Goal: Transaction & Acquisition: Book appointment/travel/reservation

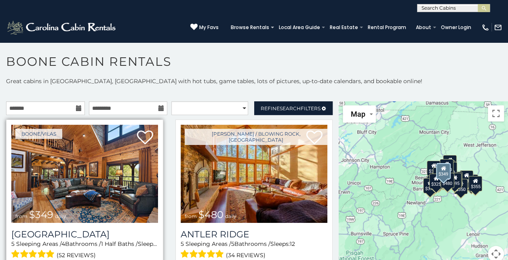
click at [116, 174] on img at bounding box center [84, 174] width 147 height 98
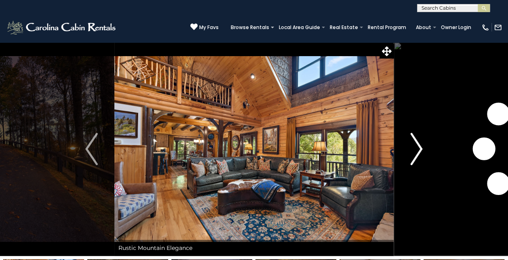
click at [421, 146] on img "Next" at bounding box center [417, 149] width 12 height 32
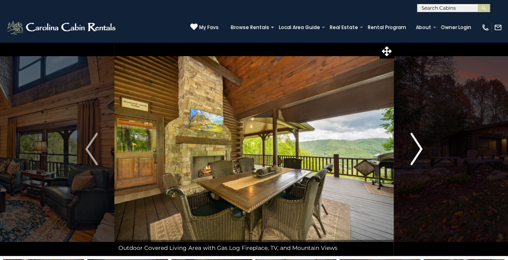
click at [420, 145] on img "Next" at bounding box center [417, 149] width 12 height 32
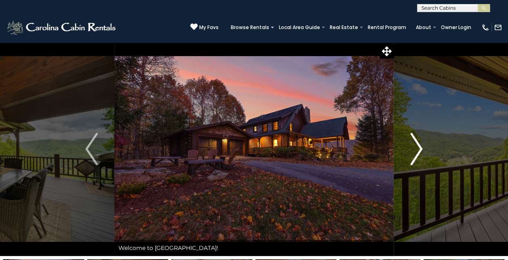
click at [420, 145] on img "Next" at bounding box center [417, 149] width 12 height 32
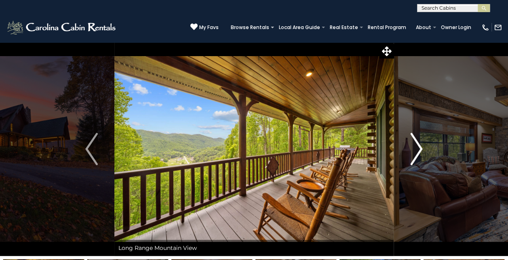
click at [420, 145] on img "Next" at bounding box center [417, 149] width 12 height 32
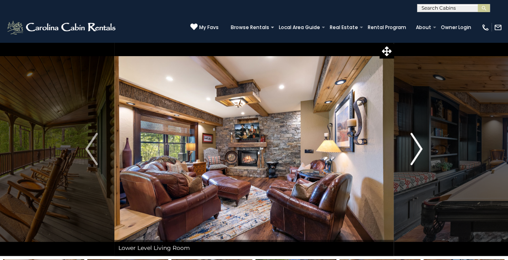
click at [420, 145] on img "Next" at bounding box center [417, 149] width 12 height 32
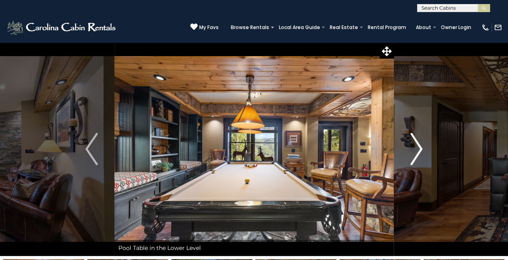
click at [420, 145] on img "Next" at bounding box center [417, 149] width 12 height 32
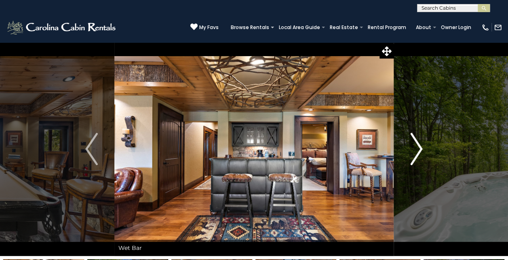
click at [420, 145] on img "Next" at bounding box center [417, 149] width 12 height 32
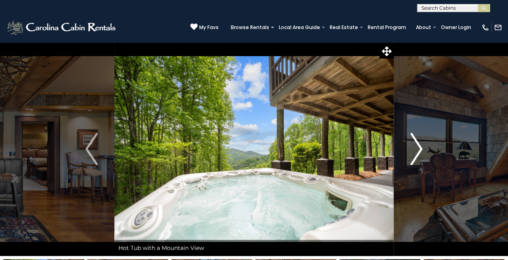
click at [420, 145] on img "Next" at bounding box center [417, 149] width 12 height 32
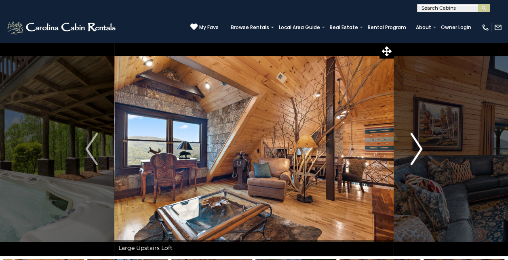
click at [420, 145] on img "Next" at bounding box center [417, 149] width 12 height 32
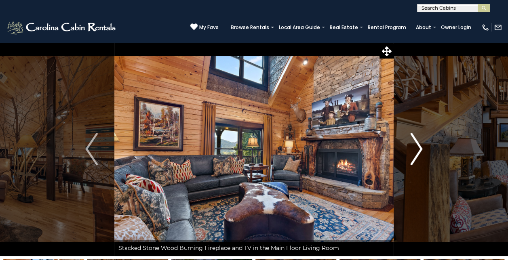
click at [420, 145] on img "Next" at bounding box center [417, 149] width 12 height 32
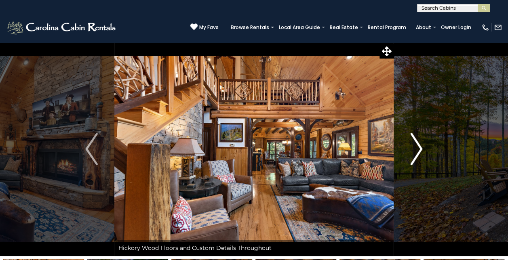
click at [420, 145] on img "Next" at bounding box center [417, 149] width 12 height 32
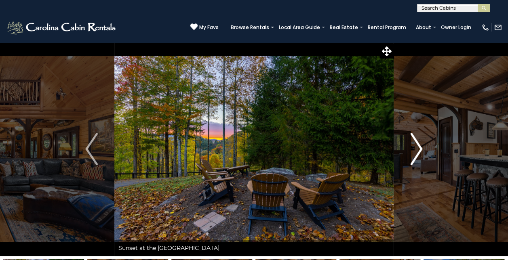
click at [420, 145] on img "Next" at bounding box center [417, 149] width 12 height 32
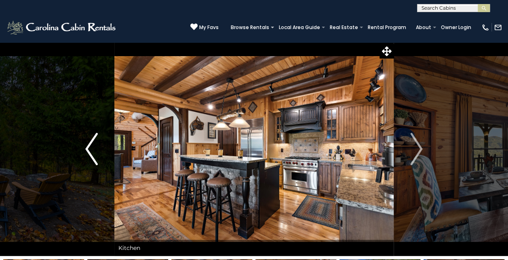
click at [87, 142] on img "Previous" at bounding box center [91, 149] width 12 height 32
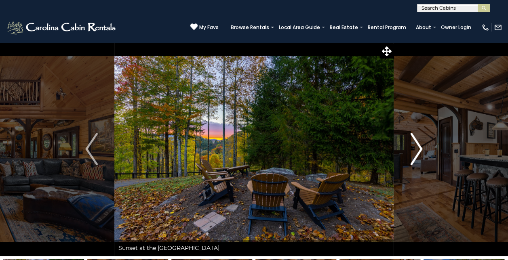
click at [420, 146] on img "Next" at bounding box center [417, 149] width 12 height 32
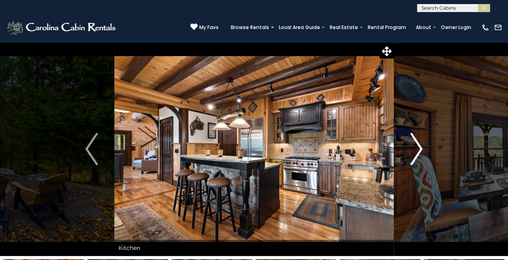
click at [420, 146] on img "Next" at bounding box center [417, 149] width 12 height 32
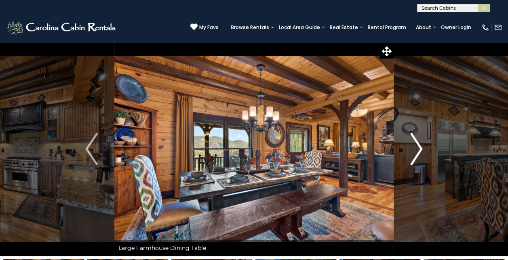
click at [420, 146] on img "Next" at bounding box center [417, 149] width 12 height 32
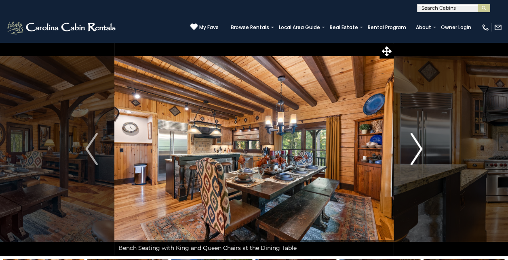
click at [420, 146] on img "Next" at bounding box center [417, 149] width 12 height 32
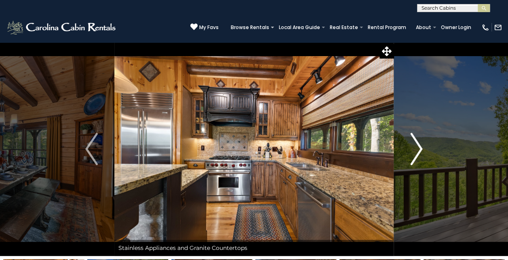
click at [420, 146] on img "Next" at bounding box center [417, 149] width 12 height 32
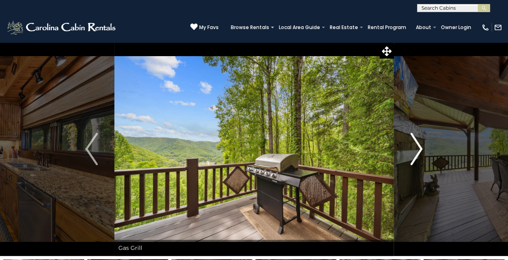
click at [420, 146] on img "Next" at bounding box center [417, 149] width 12 height 32
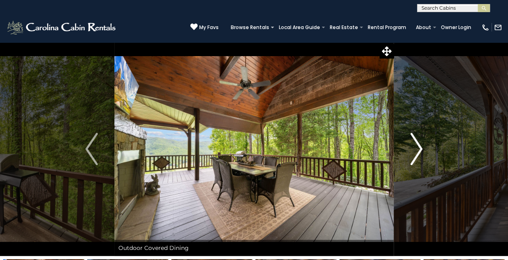
click at [420, 146] on img "Next" at bounding box center [417, 149] width 12 height 32
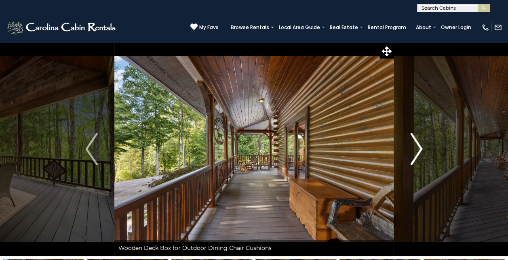
click at [420, 146] on img "Next" at bounding box center [417, 149] width 12 height 32
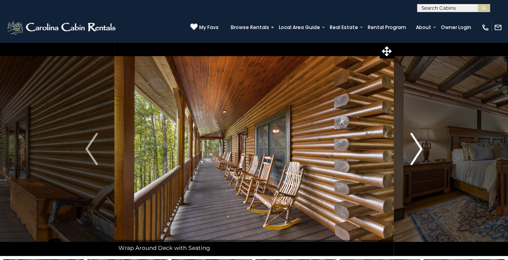
click at [420, 146] on img "Next" at bounding box center [417, 149] width 12 height 32
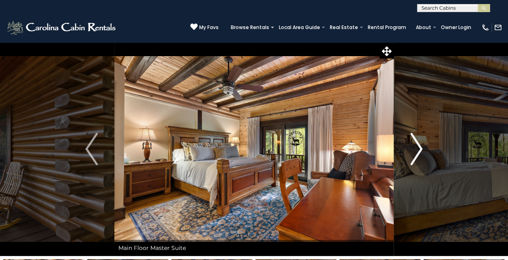
click at [420, 146] on img "Next" at bounding box center [417, 149] width 12 height 32
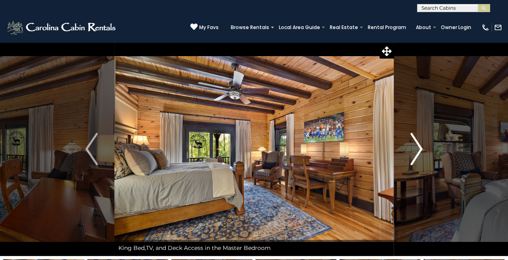
click at [420, 146] on img "Next" at bounding box center [417, 149] width 12 height 32
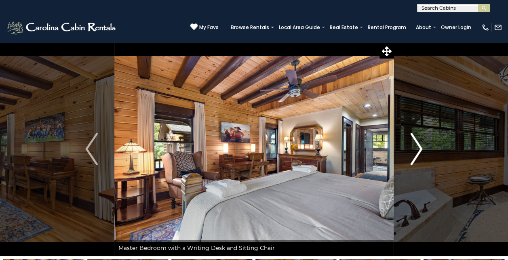
click at [420, 146] on img "Next" at bounding box center [417, 149] width 12 height 32
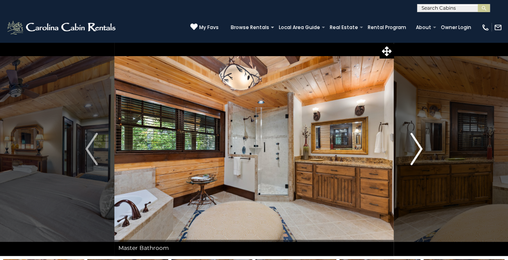
click at [420, 146] on img "Next" at bounding box center [417, 149] width 12 height 32
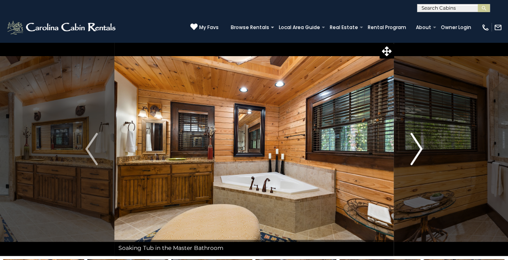
click at [420, 146] on img "Next" at bounding box center [417, 149] width 12 height 32
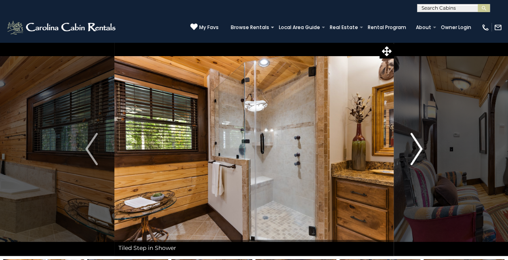
click at [420, 146] on img "Next" at bounding box center [417, 149] width 12 height 32
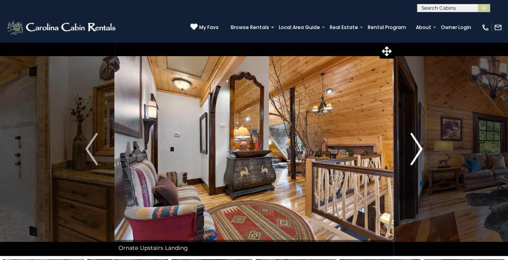
click at [420, 146] on img "Next" at bounding box center [417, 149] width 12 height 32
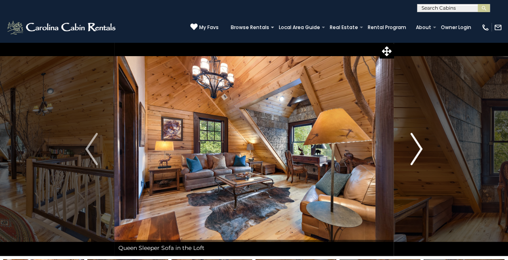
click at [420, 146] on img "Next" at bounding box center [417, 149] width 12 height 32
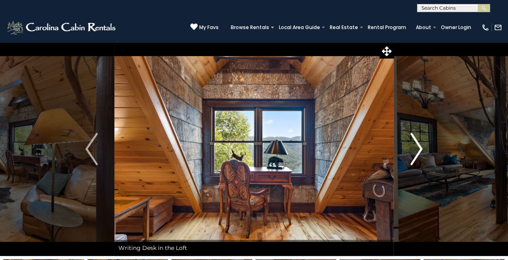
click at [420, 146] on img "Next" at bounding box center [417, 149] width 12 height 32
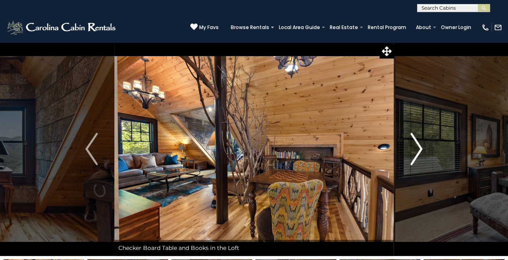
click at [420, 146] on img "Next" at bounding box center [417, 149] width 12 height 32
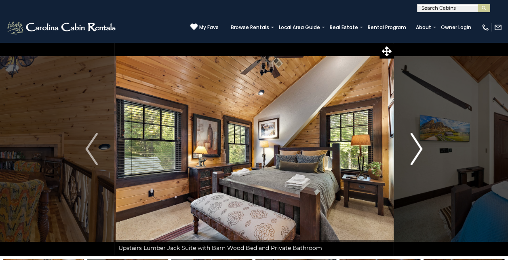
click at [420, 146] on img "Next" at bounding box center [417, 149] width 12 height 32
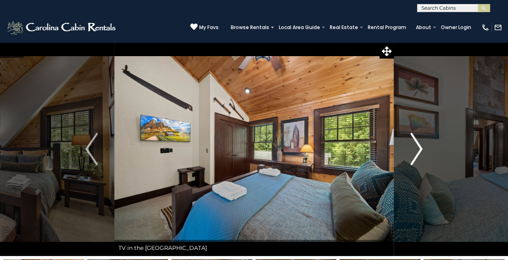
click at [420, 146] on img "Next" at bounding box center [417, 149] width 12 height 32
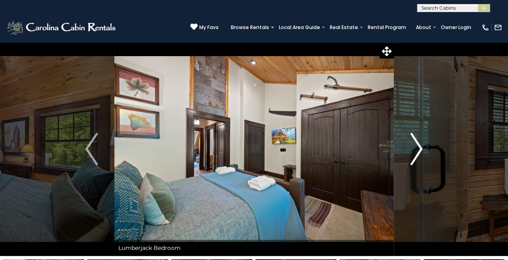
click at [420, 146] on img "Next" at bounding box center [417, 149] width 12 height 32
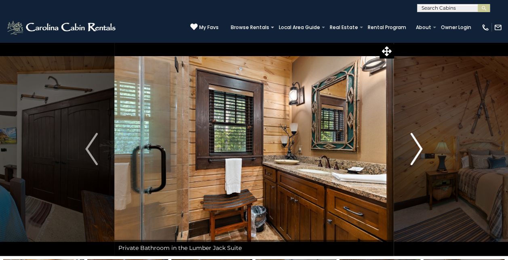
click at [420, 146] on img "Next" at bounding box center [417, 149] width 12 height 32
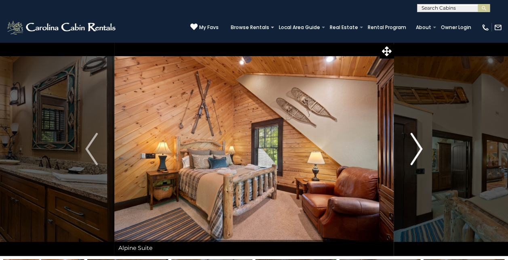
click at [420, 146] on img "Next" at bounding box center [417, 149] width 12 height 32
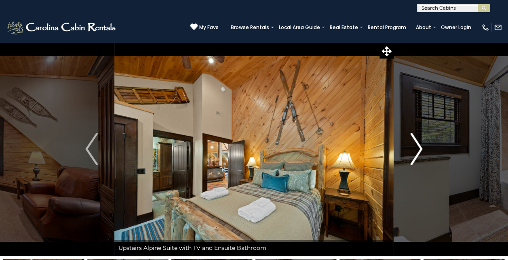
click at [420, 146] on img "Next" at bounding box center [417, 149] width 12 height 32
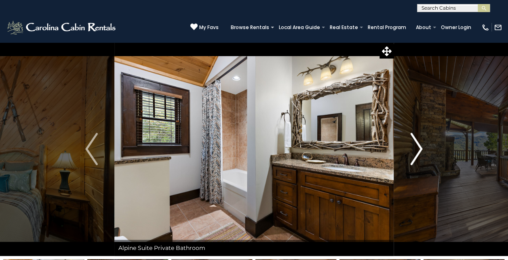
click at [420, 146] on img "Next" at bounding box center [417, 149] width 12 height 32
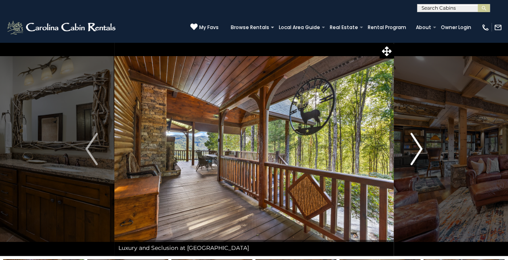
click at [420, 146] on img "Next" at bounding box center [417, 149] width 12 height 32
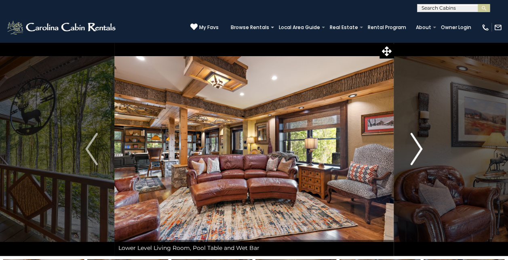
click at [420, 146] on img "Next" at bounding box center [417, 149] width 12 height 32
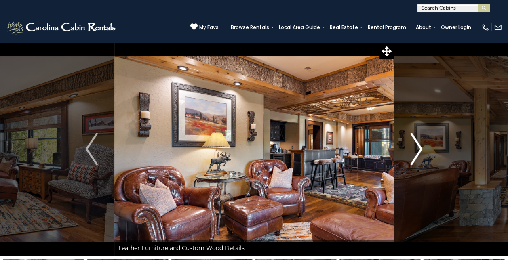
click at [420, 146] on img "Next" at bounding box center [417, 149] width 12 height 32
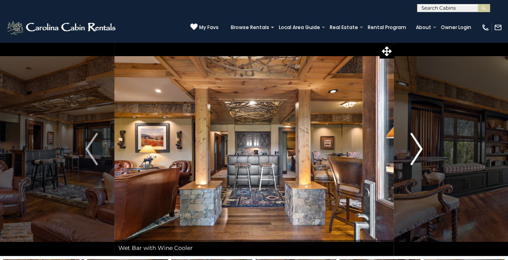
click at [420, 146] on img "Next" at bounding box center [417, 149] width 12 height 32
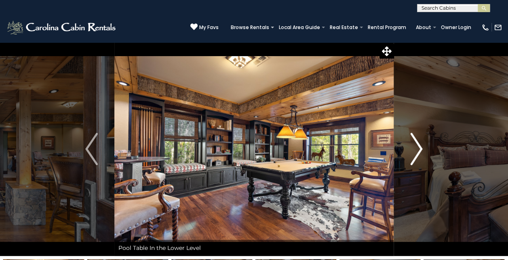
click at [420, 146] on img "Next" at bounding box center [417, 149] width 12 height 32
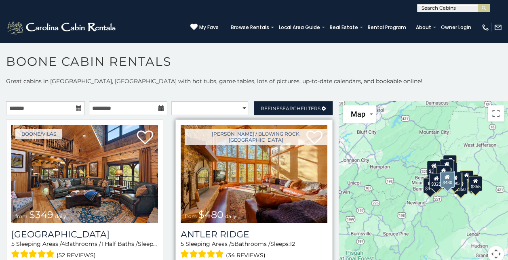
click at [256, 163] on img at bounding box center [254, 174] width 147 height 98
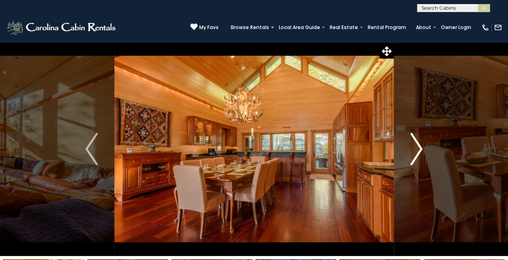
click at [421, 147] on img "Next" at bounding box center [417, 149] width 12 height 32
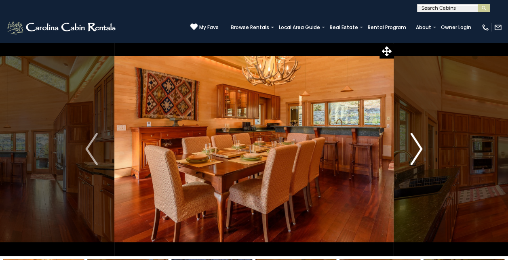
click at [421, 147] on img "Next" at bounding box center [417, 149] width 12 height 32
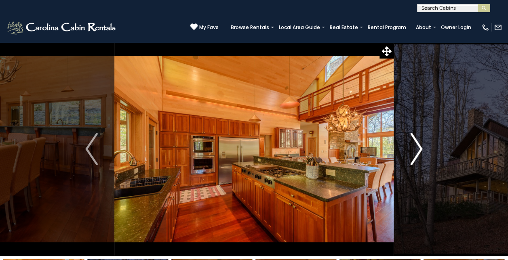
click at [421, 147] on img "Next" at bounding box center [417, 149] width 12 height 32
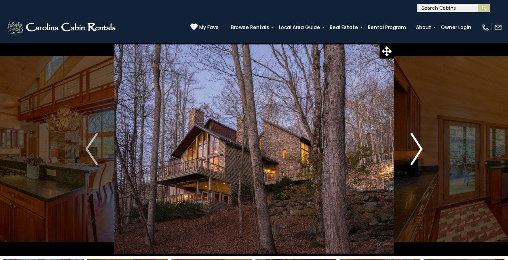
click at [421, 147] on img "Next" at bounding box center [417, 149] width 12 height 32
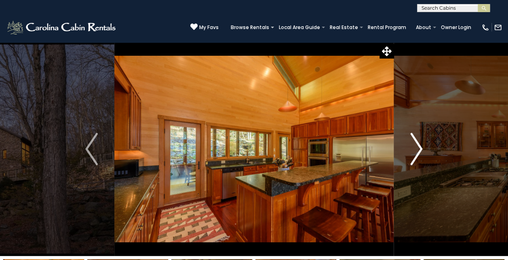
click at [421, 147] on img "Next" at bounding box center [417, 149] width 12 height 32
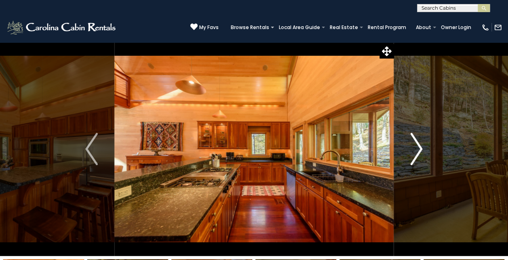
click at [422, 146] on img "Next" at bounding box center [417, 149] width 12 height 32
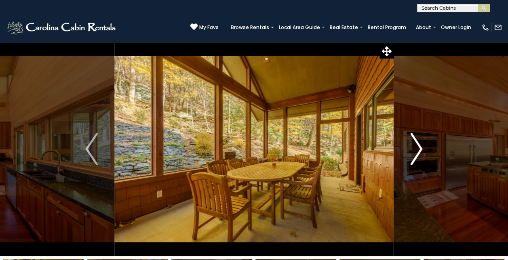
click at [422, 146] on img "Next" at bounding box center [417, 149] width 12 height 32
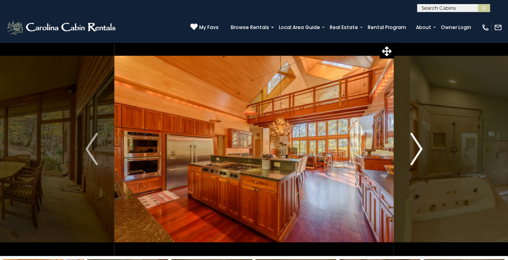
click at [422, 146] on img "Next" at bounding box center [417, 149] width 12 height 32
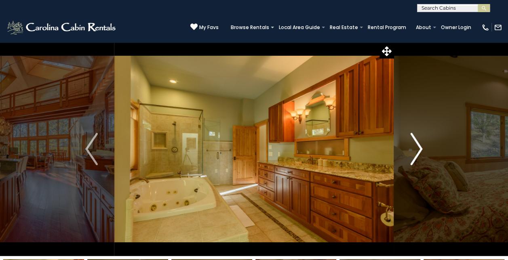
click at [417, 145] on img "Next" at bounding box center [417, 149] width 12 height 32
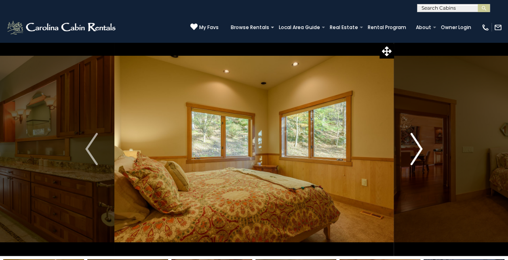
click at [417, 145] on img "Next" at bounding box center [417, 149] width 12 height 32
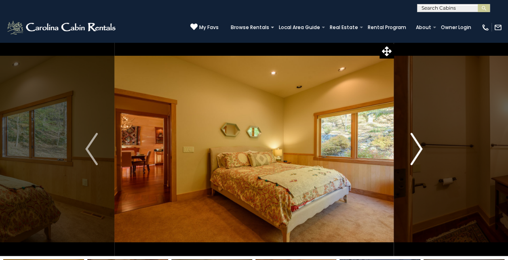
click at [417, 145] on img "Next" at bounding box center [417, 149] width 12 height 32
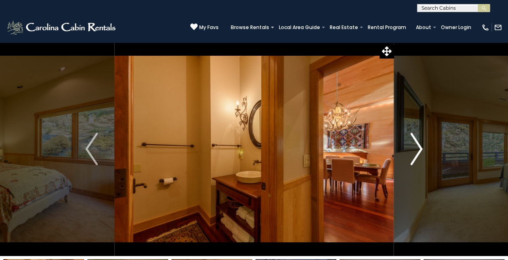
click at [417, 145] on img "Next" at bounding box center [417, 149] width 12 height 32
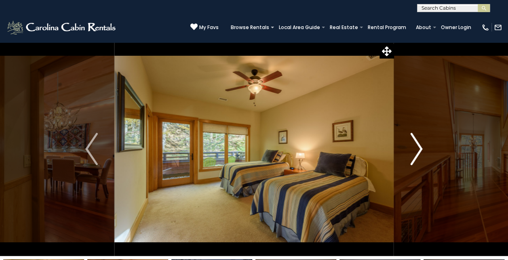
click at [417, 145] on img "Next" at bounding box center [417, 149] width 12 height 32
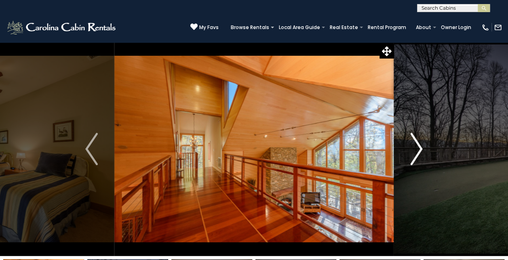
click at [419, 145] on img "Next" at bounding box center [417, 149] width 12 height 32
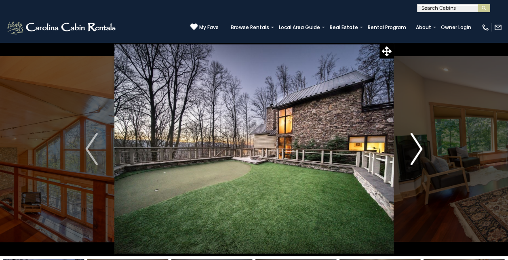
click at [419, 145] on img "Next" at bounding box center [417, 149] width 12 height 32
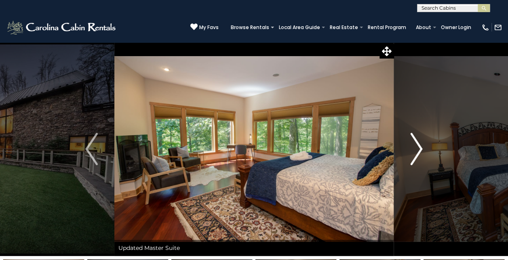
click at [419, 145] on img "Next" at bounding box center [417, 149] width 12 height 32
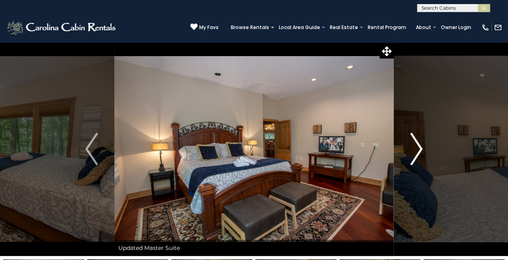
click at [419, 145] on img "Next" at bounding box center [417, 149] width 12 height 32
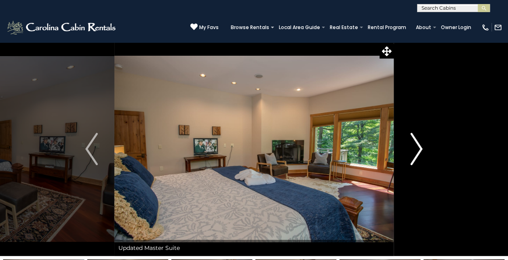
click at [419, 145] on img "Next" at bounding box center [417, 149] width 12 height 32
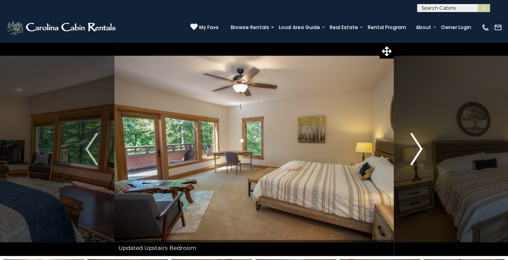
click at [419, 145] on img "Next" at bounding box center [417, 149] width 12 height 32
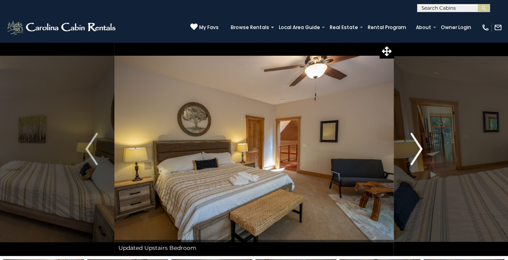
click at [419, 145] on img "Next" at bounding box center [417, 149] width 12 height 32
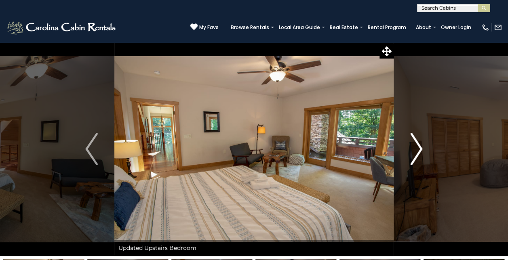
click at [419, 145] on img "Next" at bounding box center [417, 149] width 12 height 32
